Goal: Information Seeking & Learning: Understand process/instructions

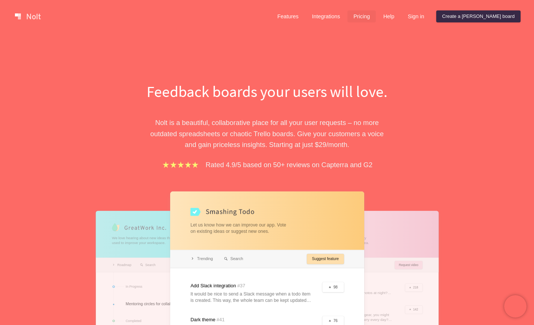
click at [376, 15] on link "Pricing" at bounding box center [361, 16] width 28 height 12
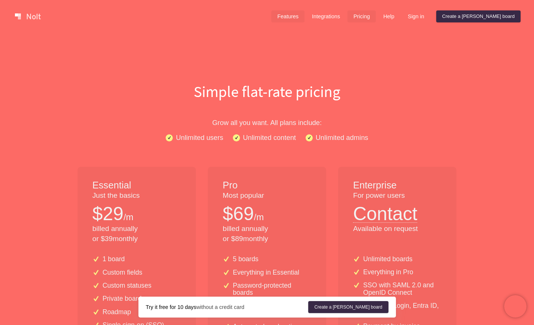
click at [305, 18] on link "Features" at bounding box center [287, 16] width 33 height 12
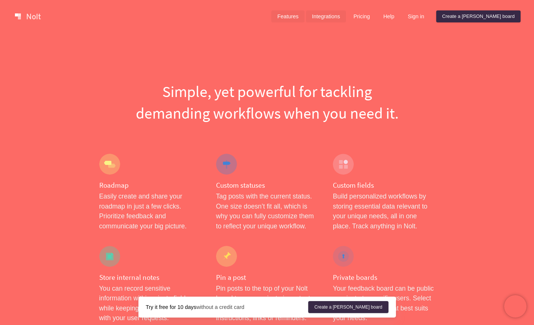
click at [346, 15] on link "Integrations" at bounding box center [326, 16] width 40 height 12
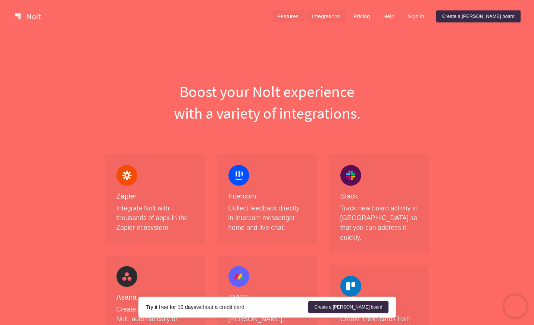
click at [305, 12] on link "Features" at bounding box center [287, 16] width 33 height 12
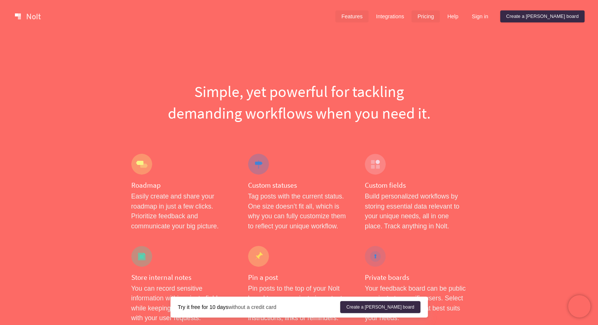
click at [440, 16] on link "Pricing" at bounding box center [426, 16] width 28 height 12
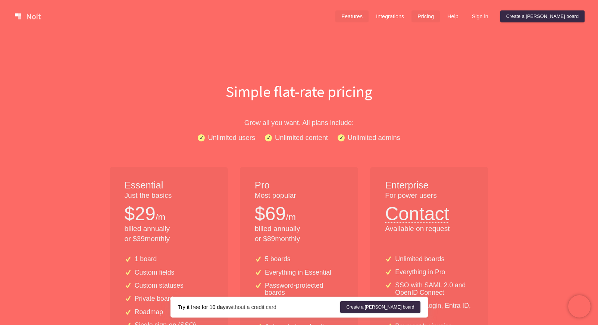
click at [369, 15] on link "Features" at bounding box center [352, 16] width 33 height 12
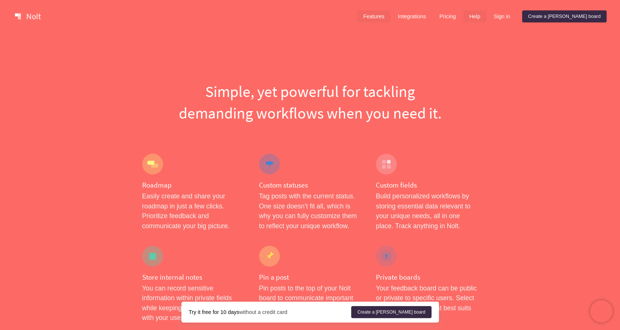
click at [486, 16] on link "Help" at bounding box center [474, 16] width 23 height 12
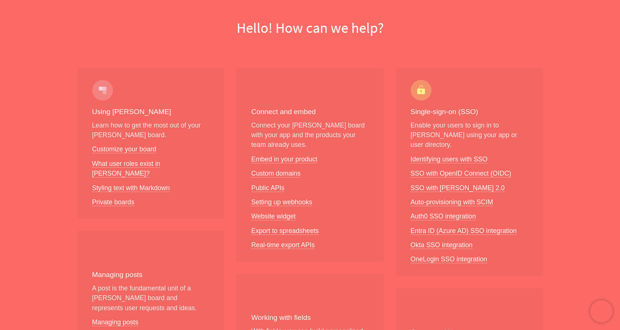
scroll to position [63, 0]
click at [288, 156] on link "Embed in your product" at bounding box center [284, 159] width 66 height 8
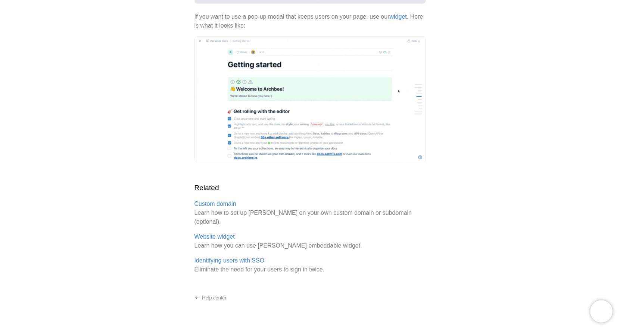
scroll to position [273, 0]
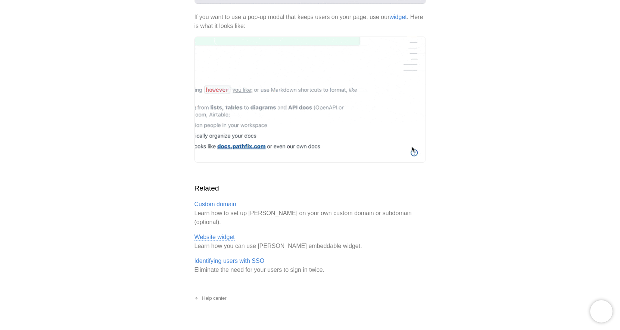
click at [222, 234] on link "Website widget" at bounding box center [214, 237] width 40 height 7
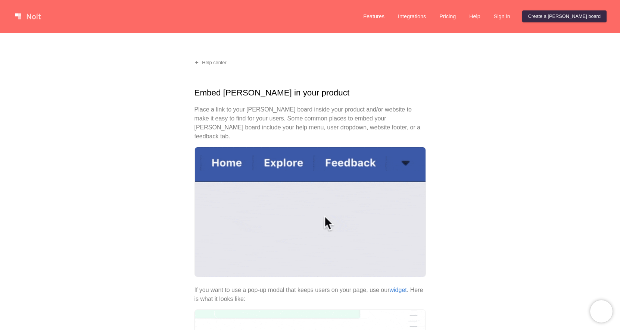
scroll to position [0, 0]
